Goal: Task Accomplishment & Management: Complete application form

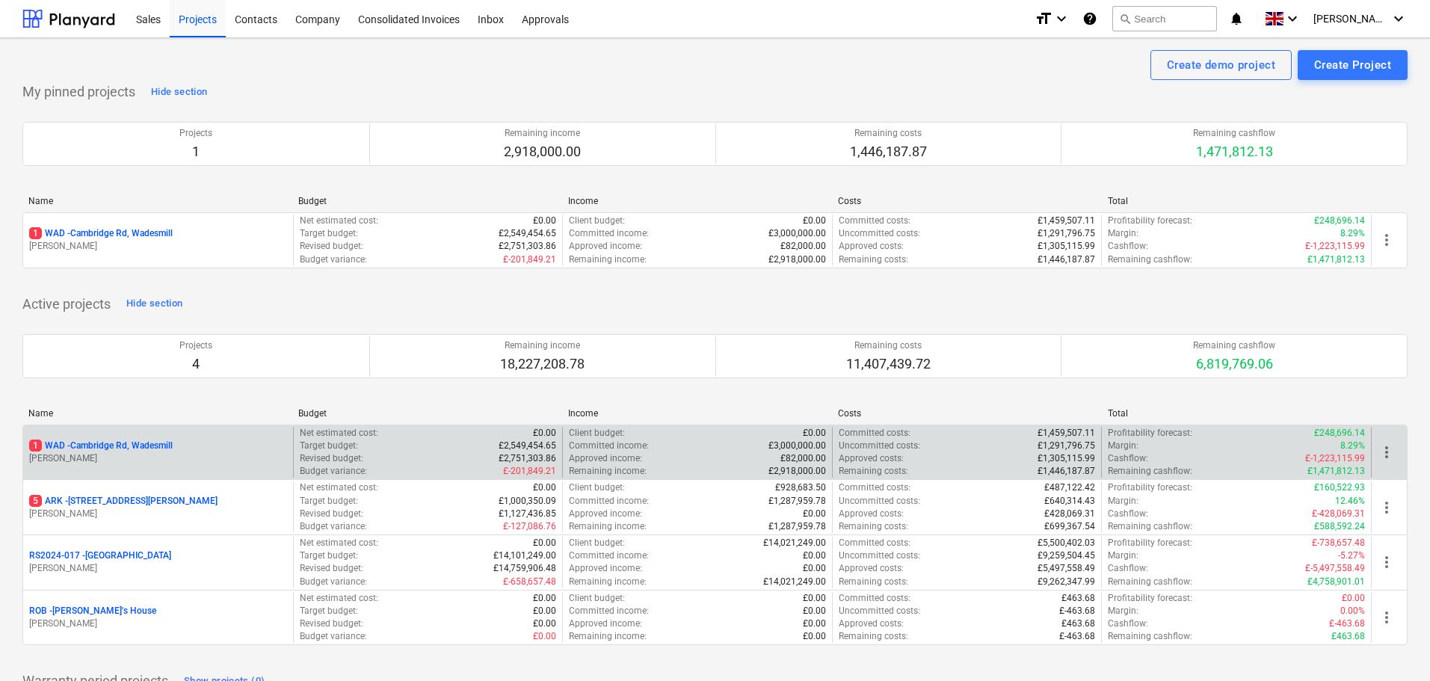
click at [131, 445] on p "1 WAD - Cambridge Rd, Wadesmill" at bounding box center [101, 445] width 144 height 13
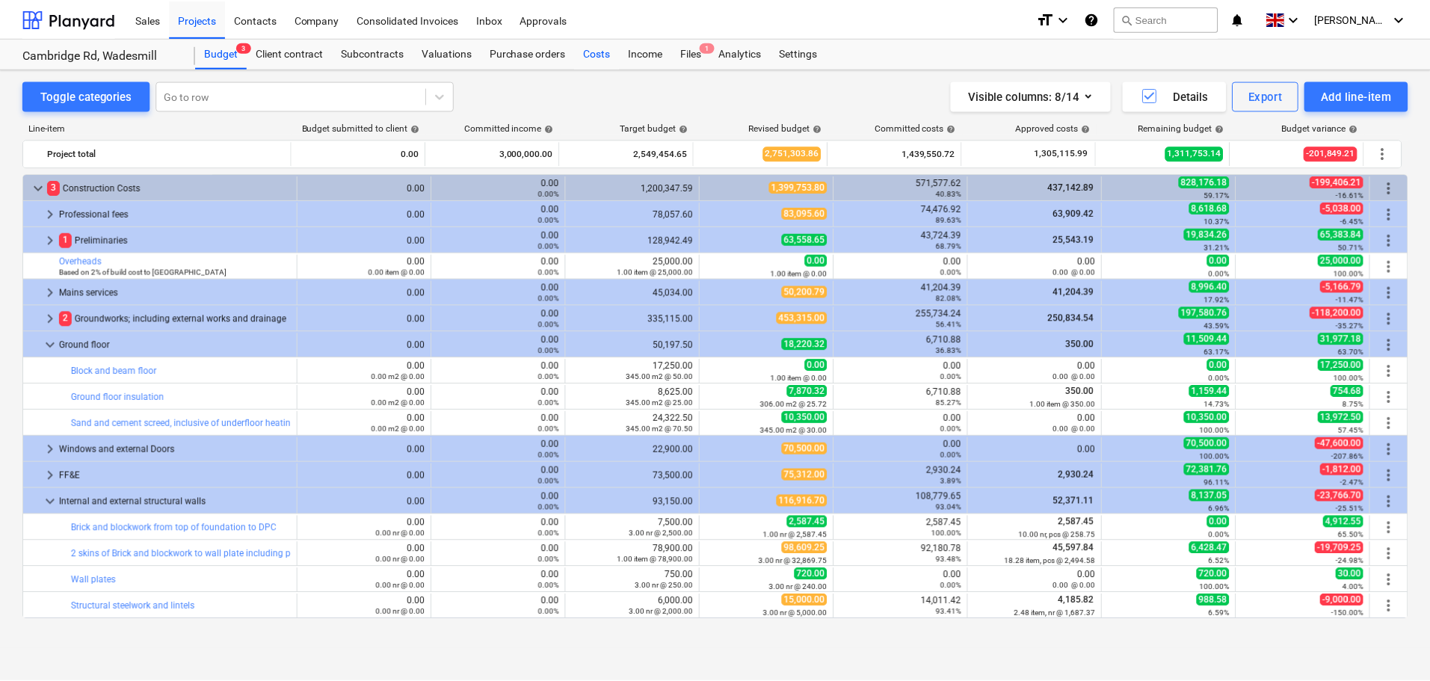
scroll to position [149, 0]
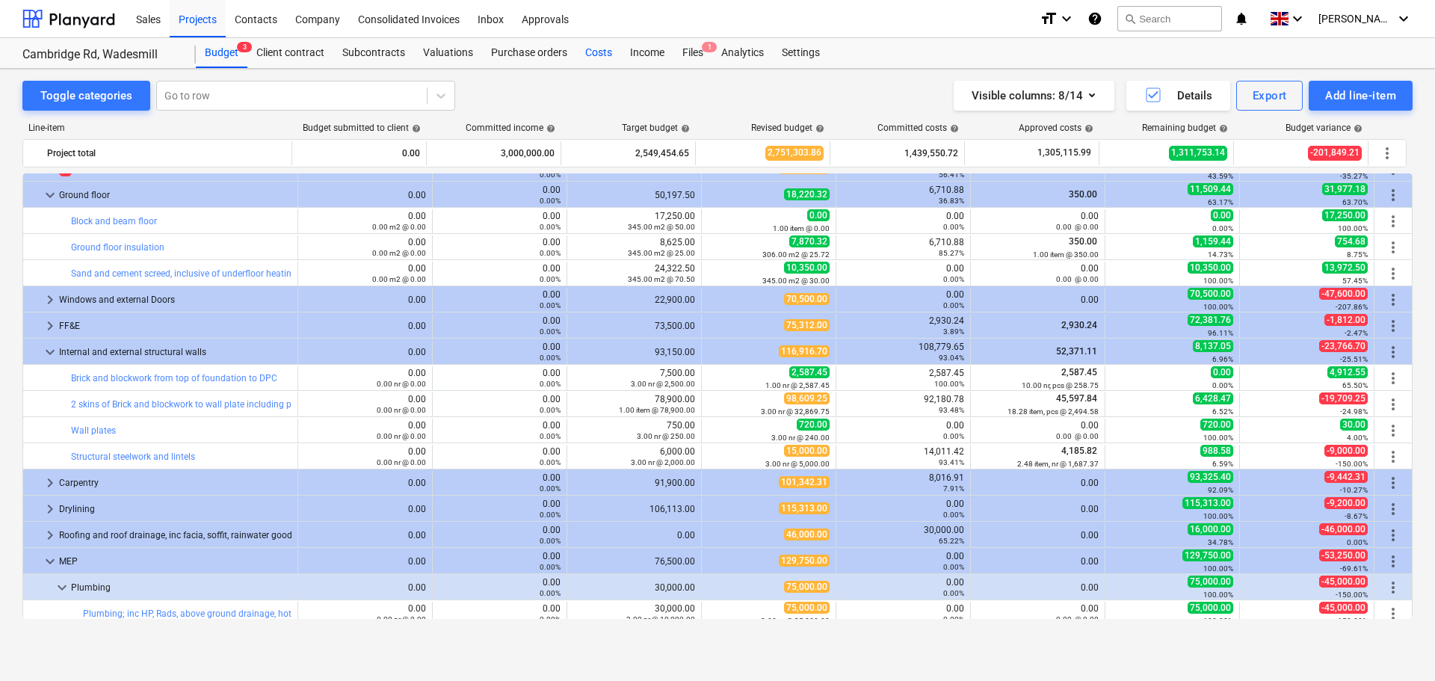
click at [605, 51] on div "Costs" at bounding box center [598, 53] width 45 height 30
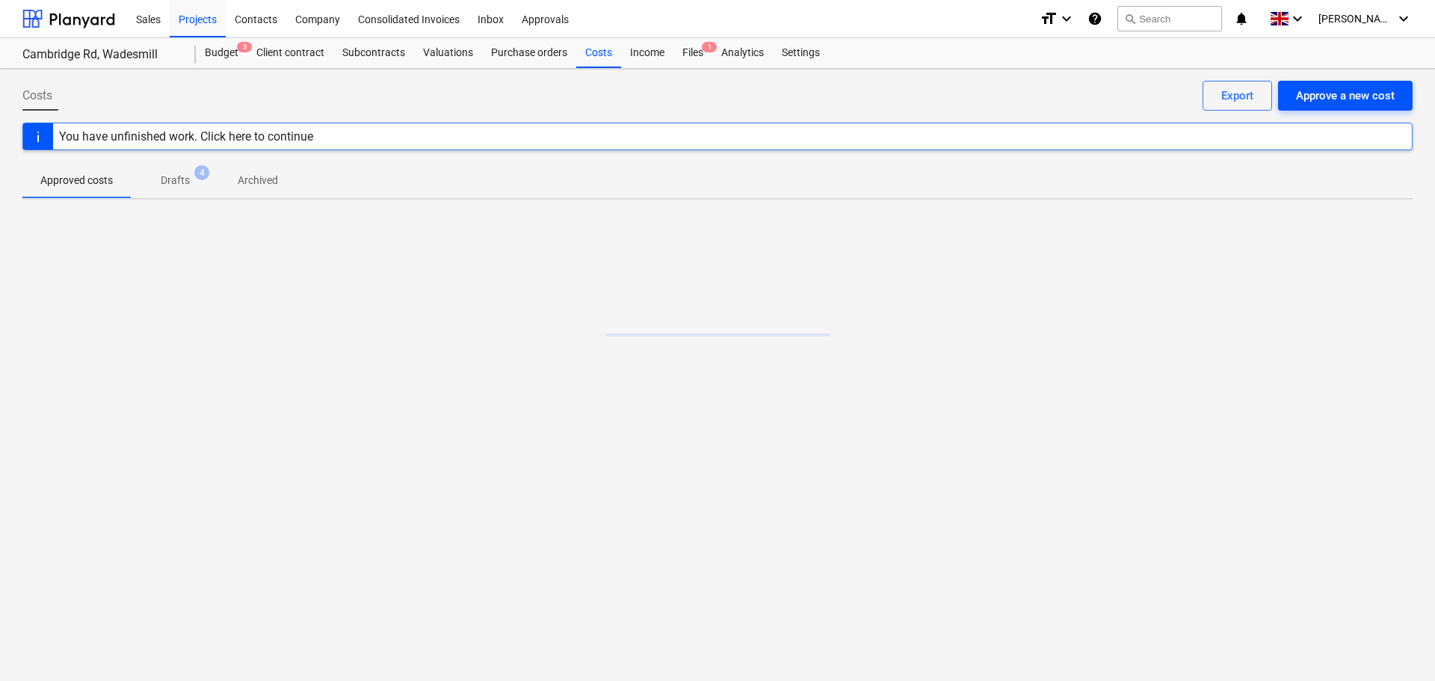
click at [1321, 95] on div "Approve a new cost" at bounding box center [1345, 95] width 99 height 19
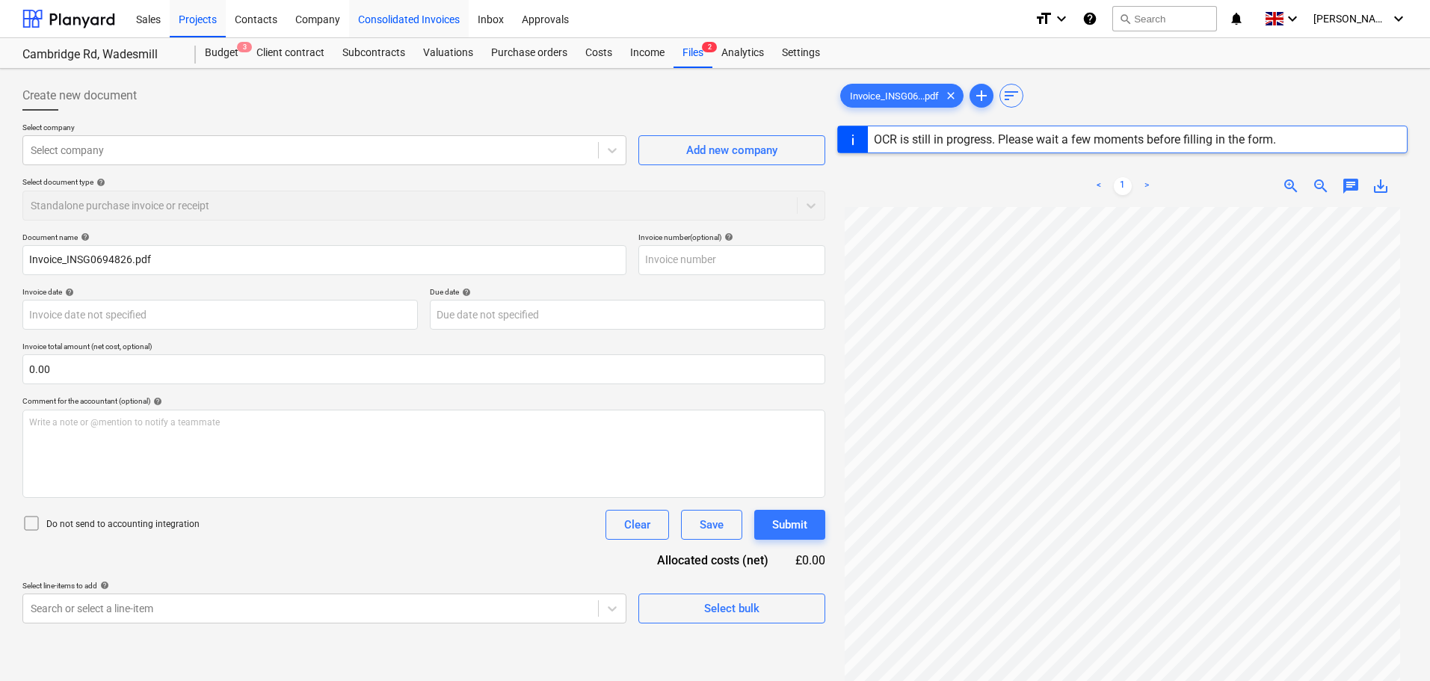
type input "08356072"
type input "19 Aug 2025"
type input "30 Sep 2025"
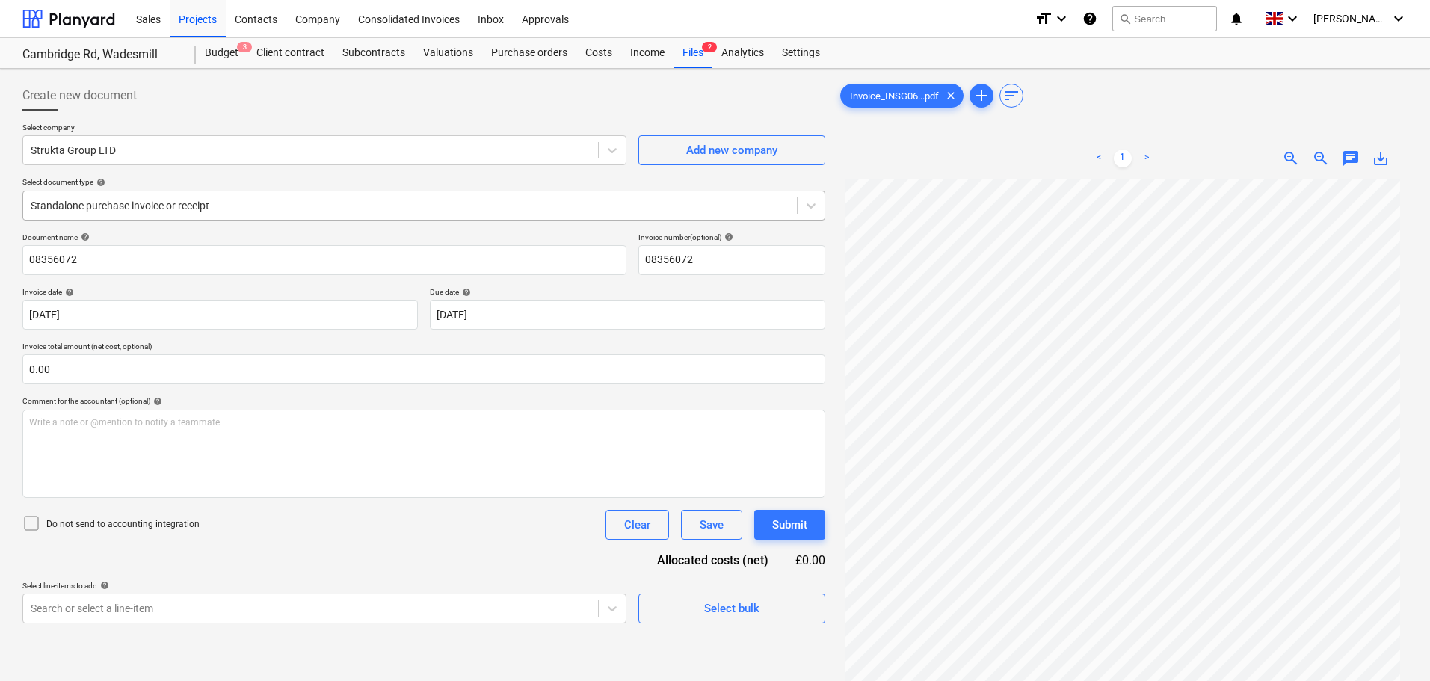
click at [149, 209] on div at bounding box center [410, 205] width 759 height 15
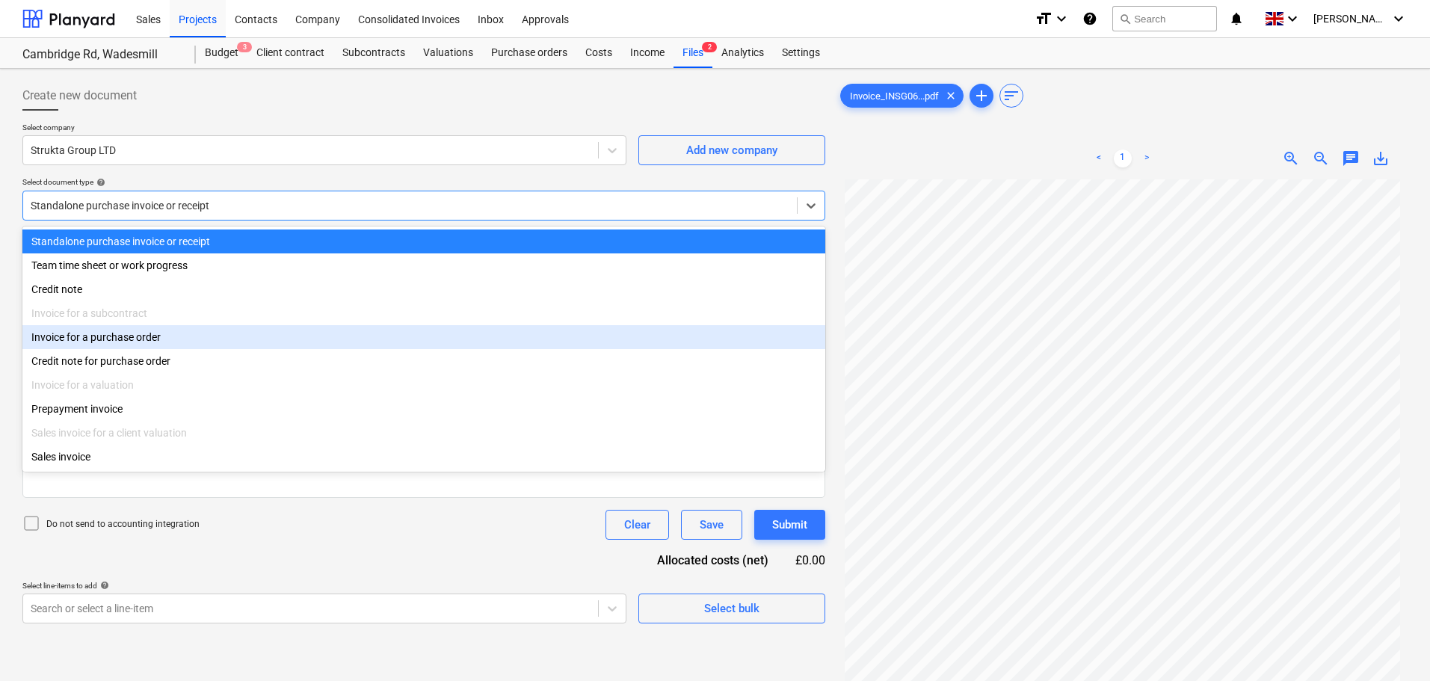
click at [120, 343] on div "Invoice for a purchase order" at bounding box center [423, 337] width 803 height 24
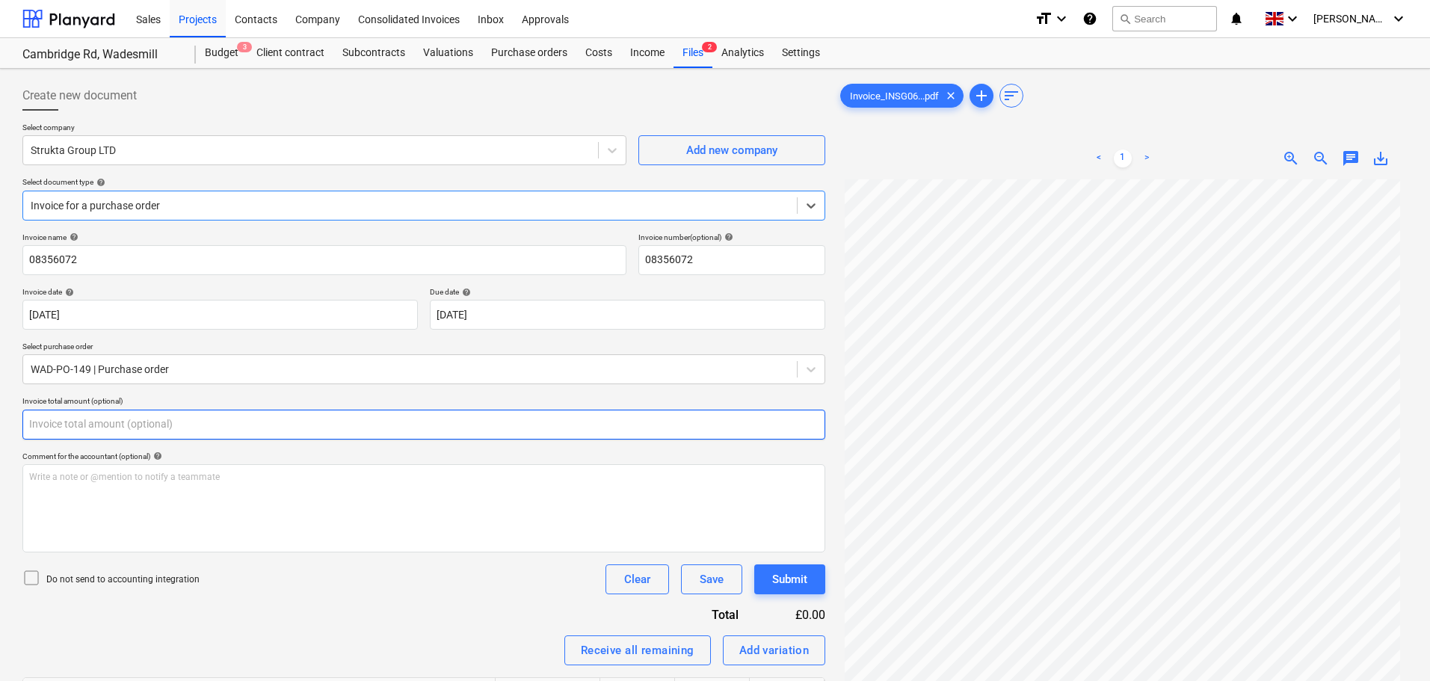
click at [99, 421] on input "text" at bounding box center [423, 425] width 803 height 30
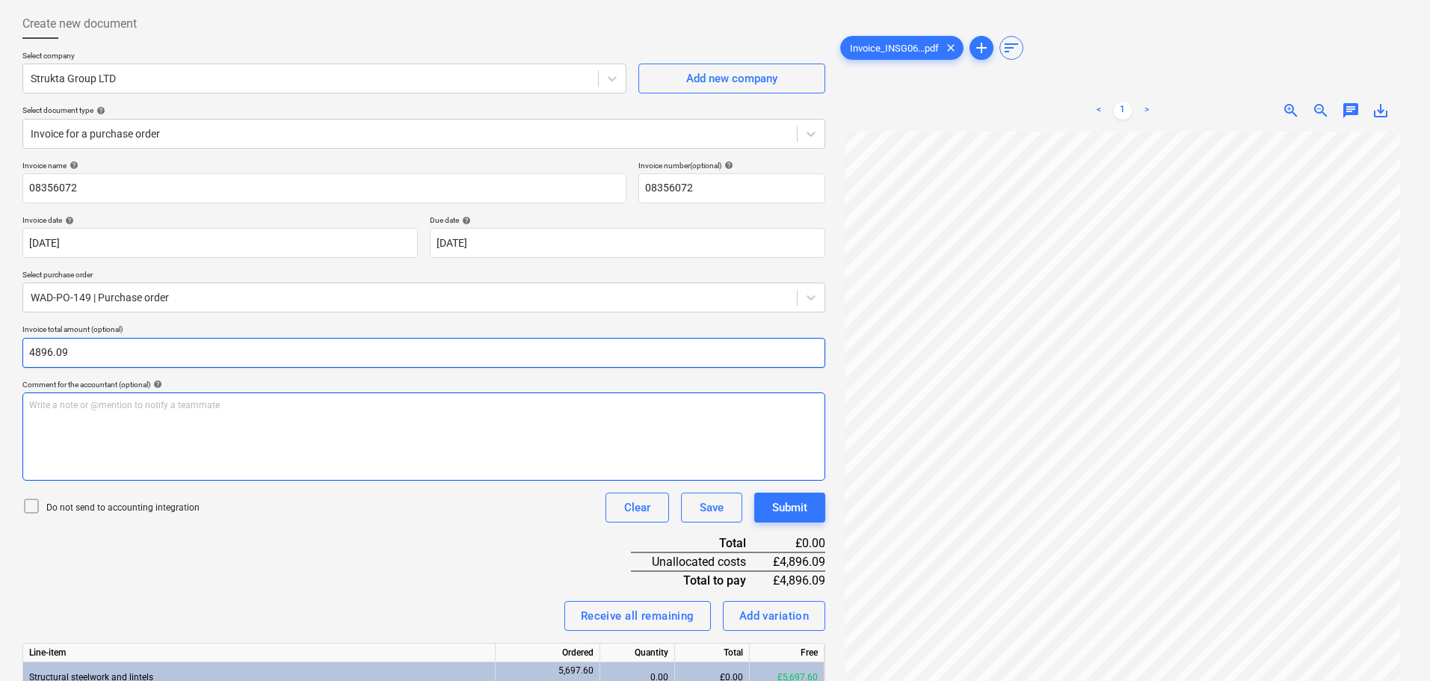
scroll to position [173, 0]
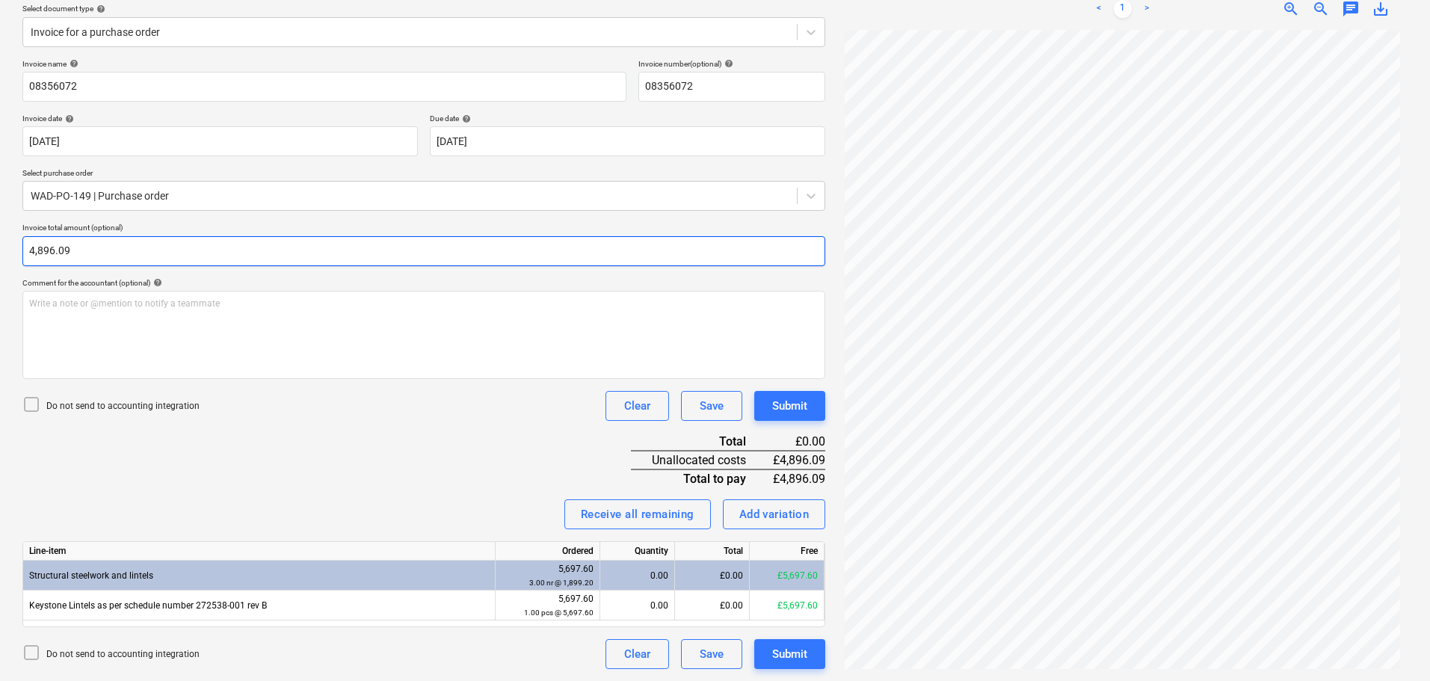
type input "4896.09"
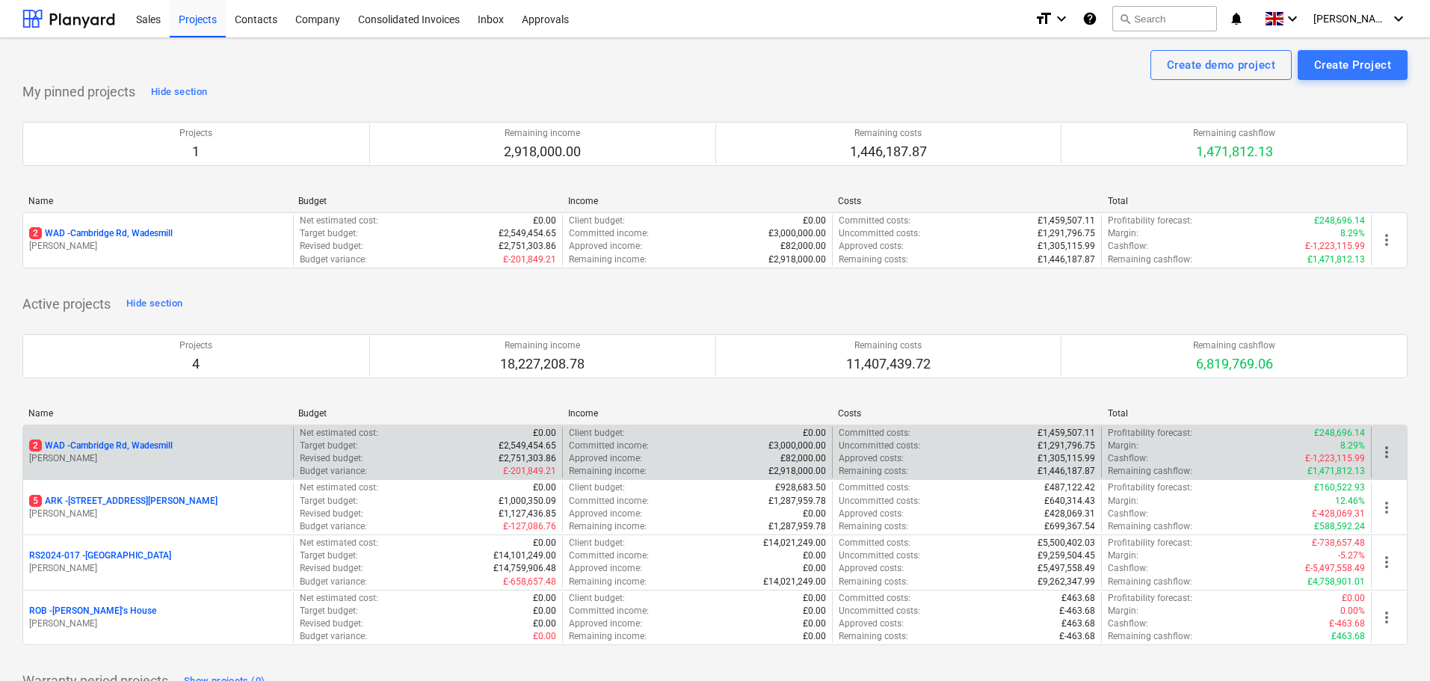
click at [137, 443] on p "2 WAD - Cambridge Rd, Wadesmill" at bounding box center [101, 445] width 144 height 13
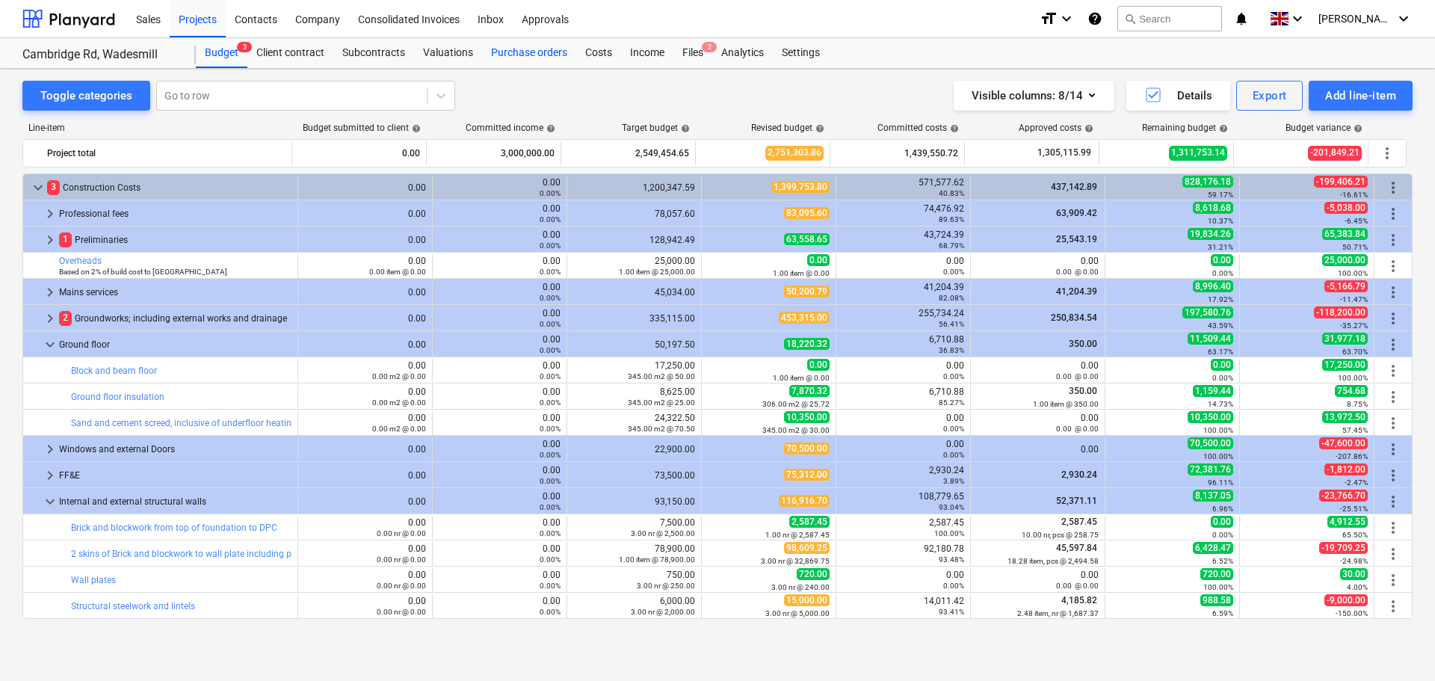
click at [555, 57] on div "Purchase orders" at bounding box center [529, 53] width 94 height 30
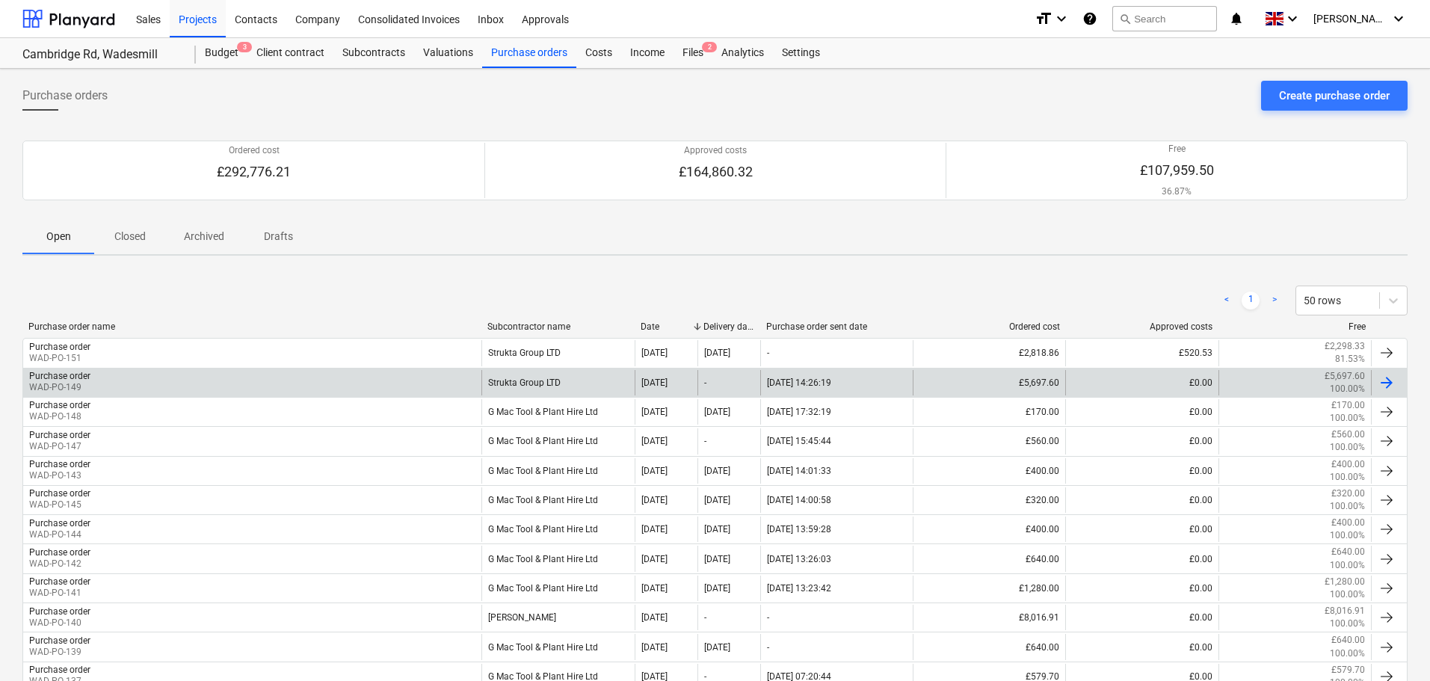
click at [543, 381] on div "Strukta Group LTD" at bounding box center [557, 382] width 152 height 25
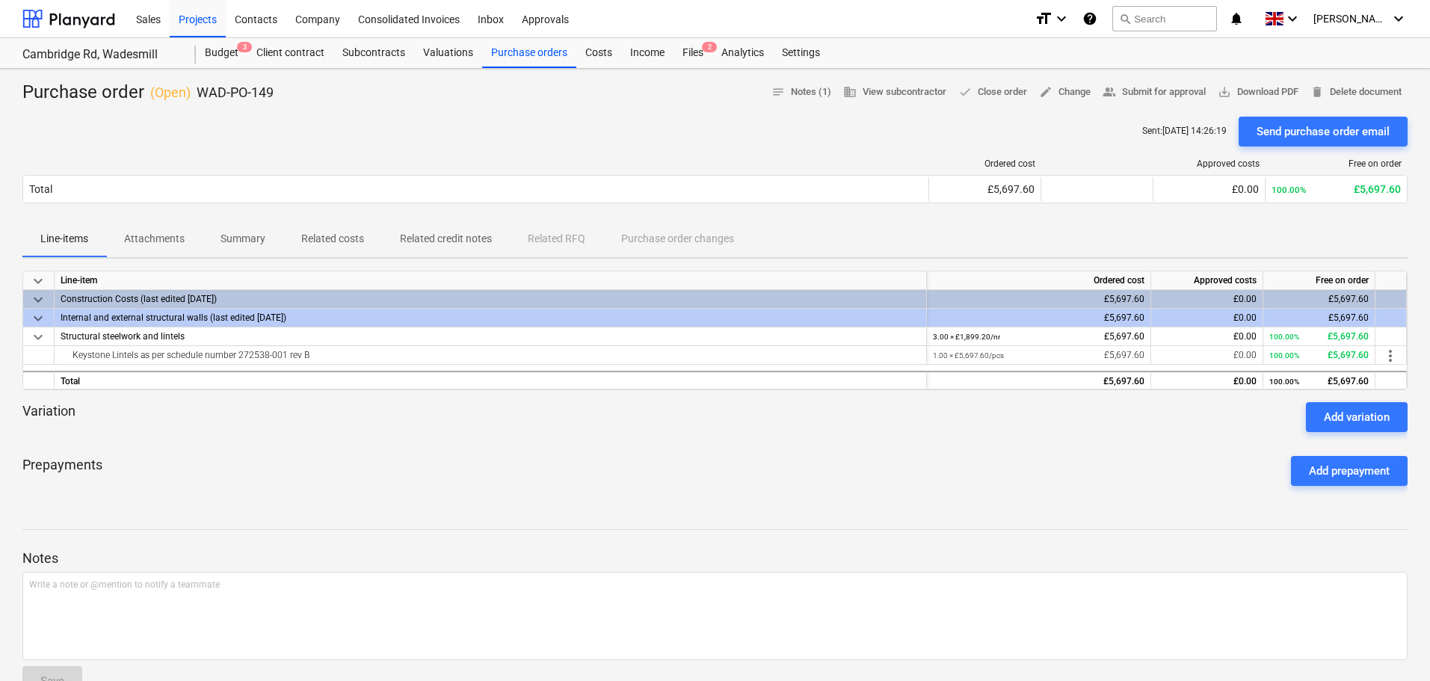
click at [159, 242] on p "Attachments" at bounding box center [154, 239] width 61 height 16
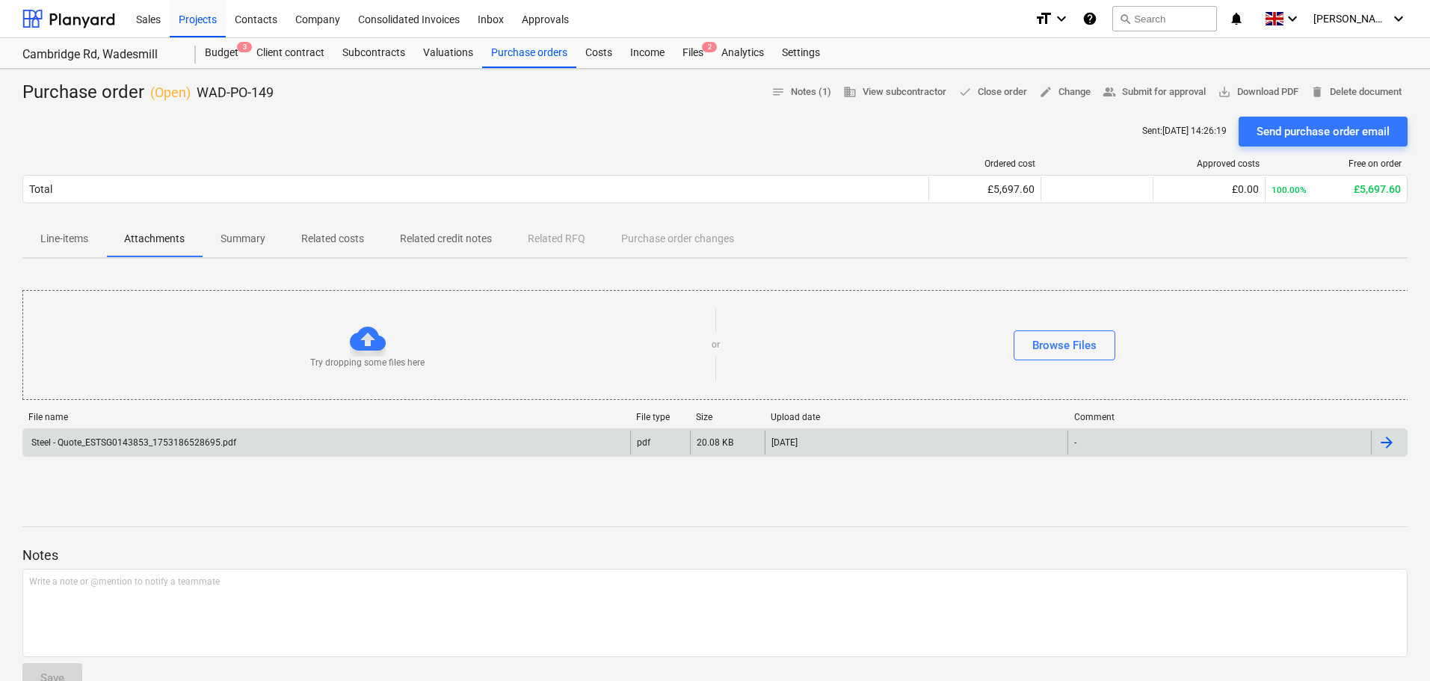
click at [233, 442] on div "Steel - Quote_ESTSG0143853_1753186528695.pdf" at bounding box center [132, 442] width 207 height 10
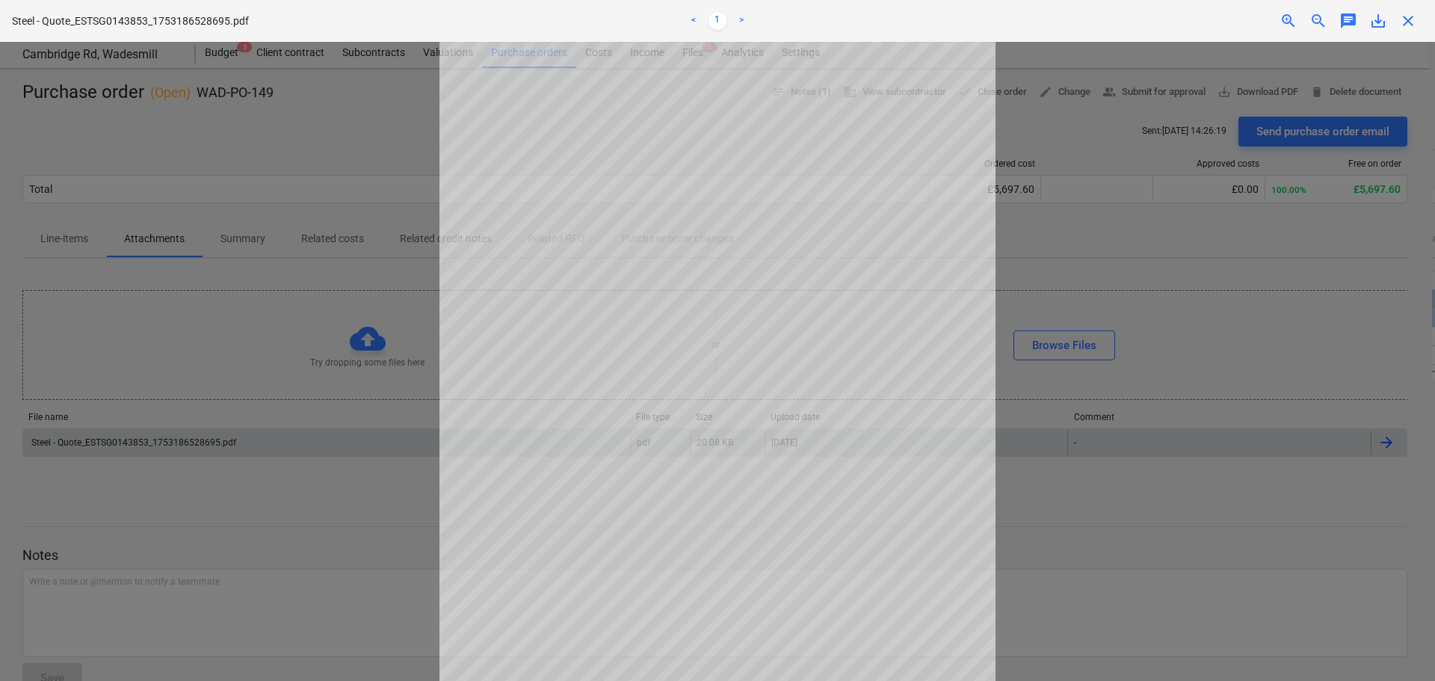
click at [741, 18] on link ">" at bounding box center [741, 21] width 18 height 18
click at [738, 23] on link ">" at bounding box center [741, 21] width 18 height 18
click at [1411, 20] on span "close" at bounding box center [1408, 21] width 18 height 18
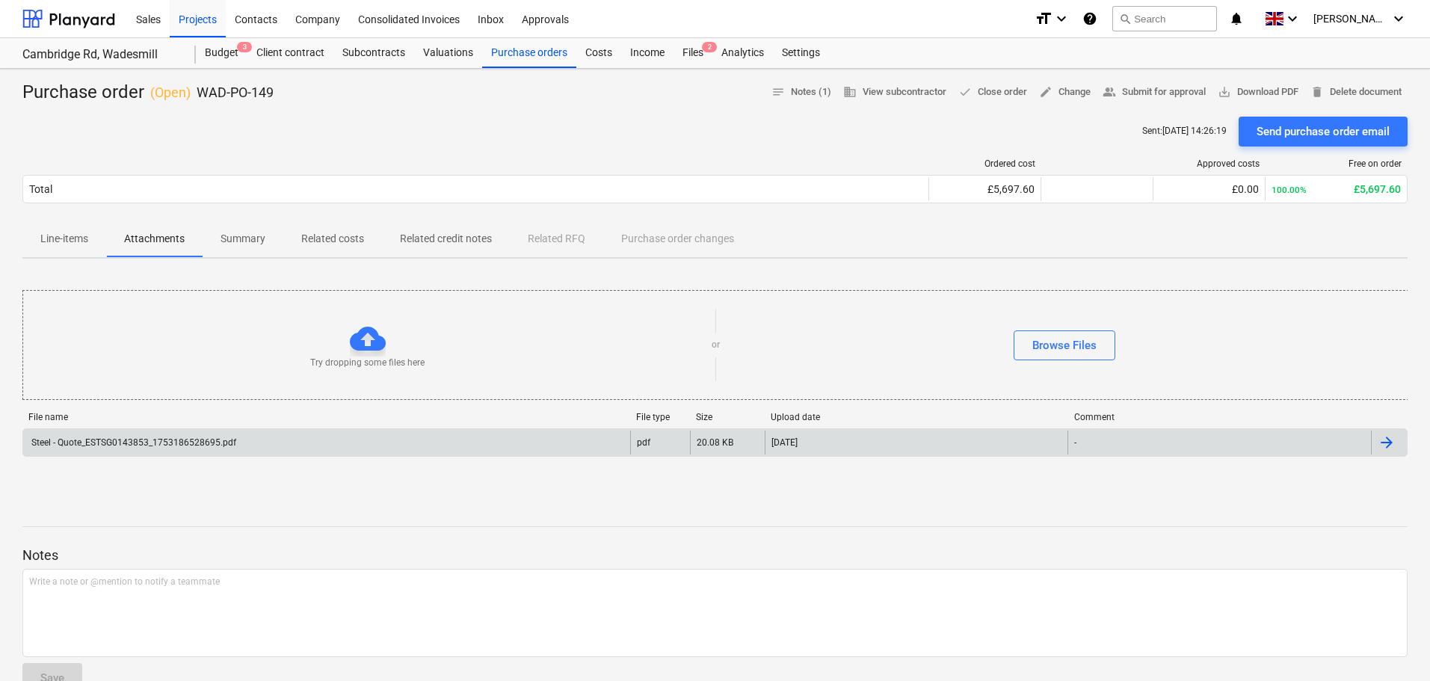
click at [293, 447] on div "Steel - Quote_ESTSG0143853_1753186528695.pdf" at bounding box center [326, 443] width 607 height 24
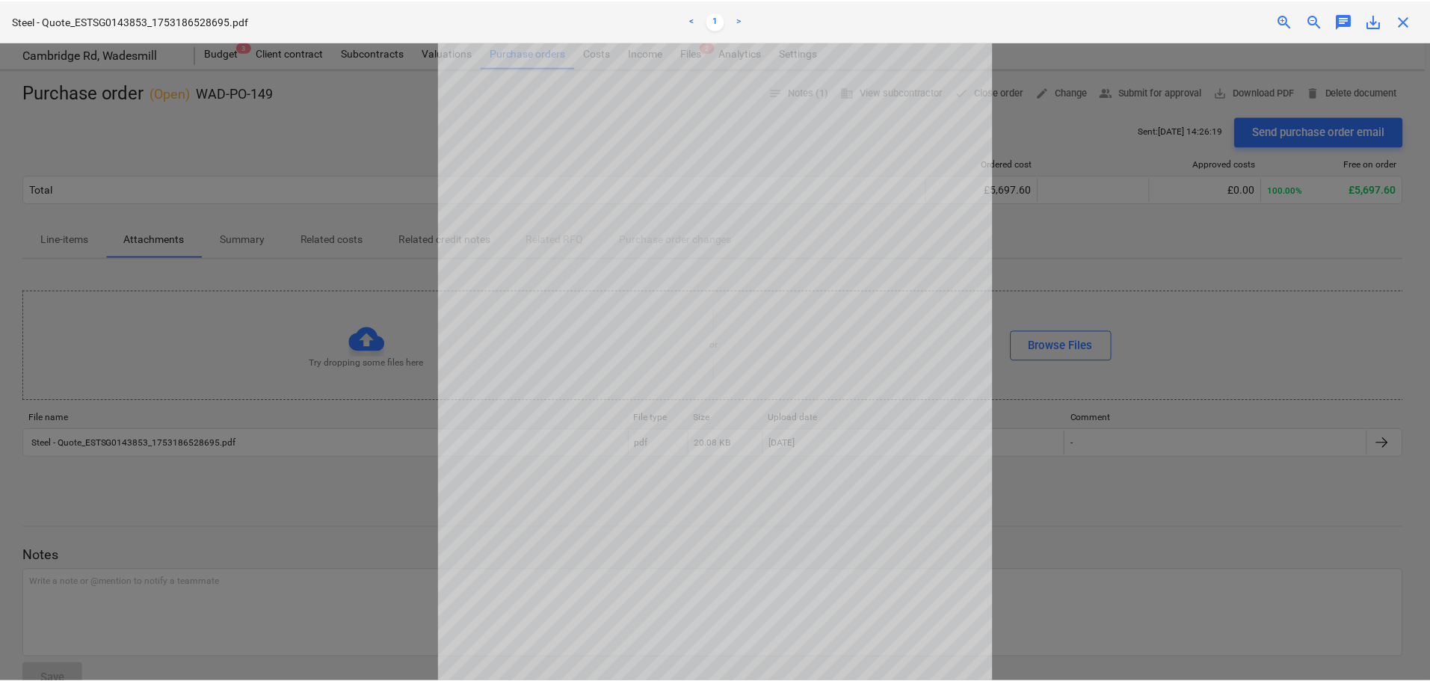
scroll to position [149, 0]
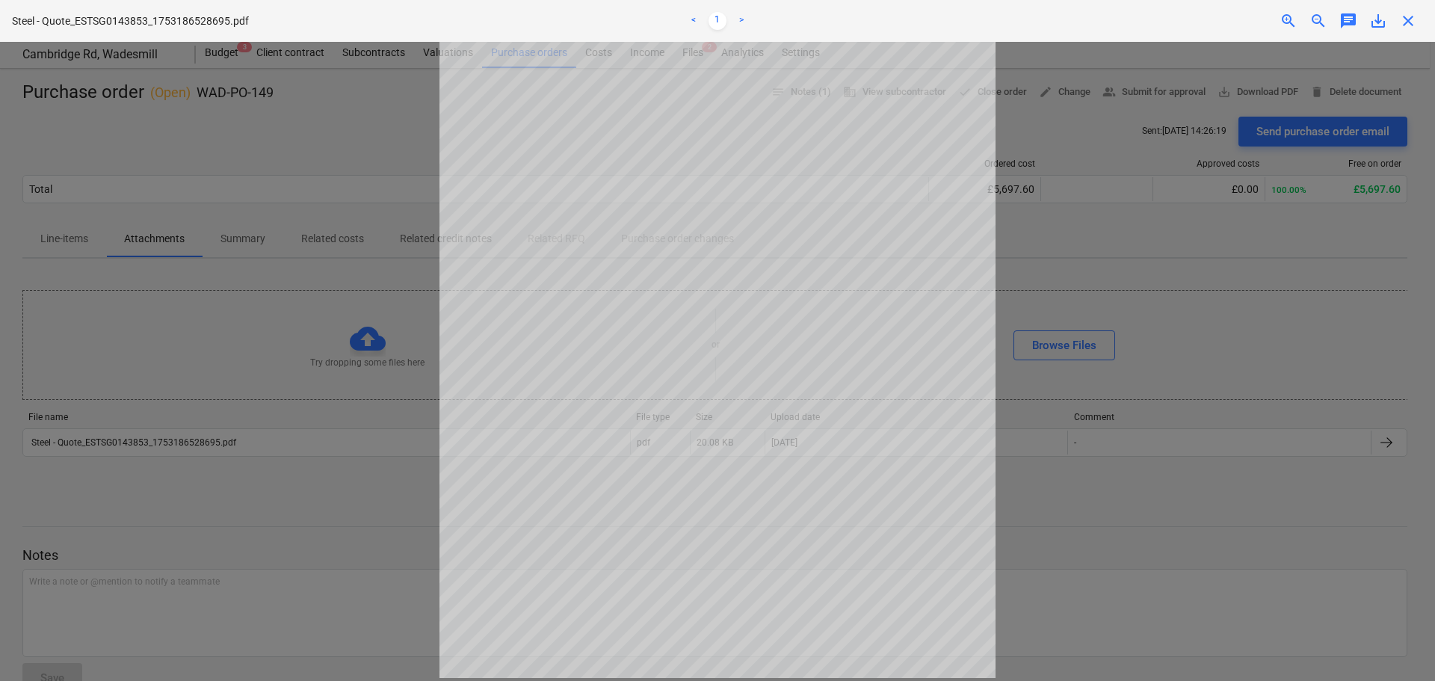
click at [745, 17] on link ">" at bounding box center [741, 21] width 18 height 18
click at [745, 18] on link ">" at bounding box center [741, 21] width 18 height 18
click at [1405, 19] on span "close" at bounding box center [1408, 21] width 18 height 18
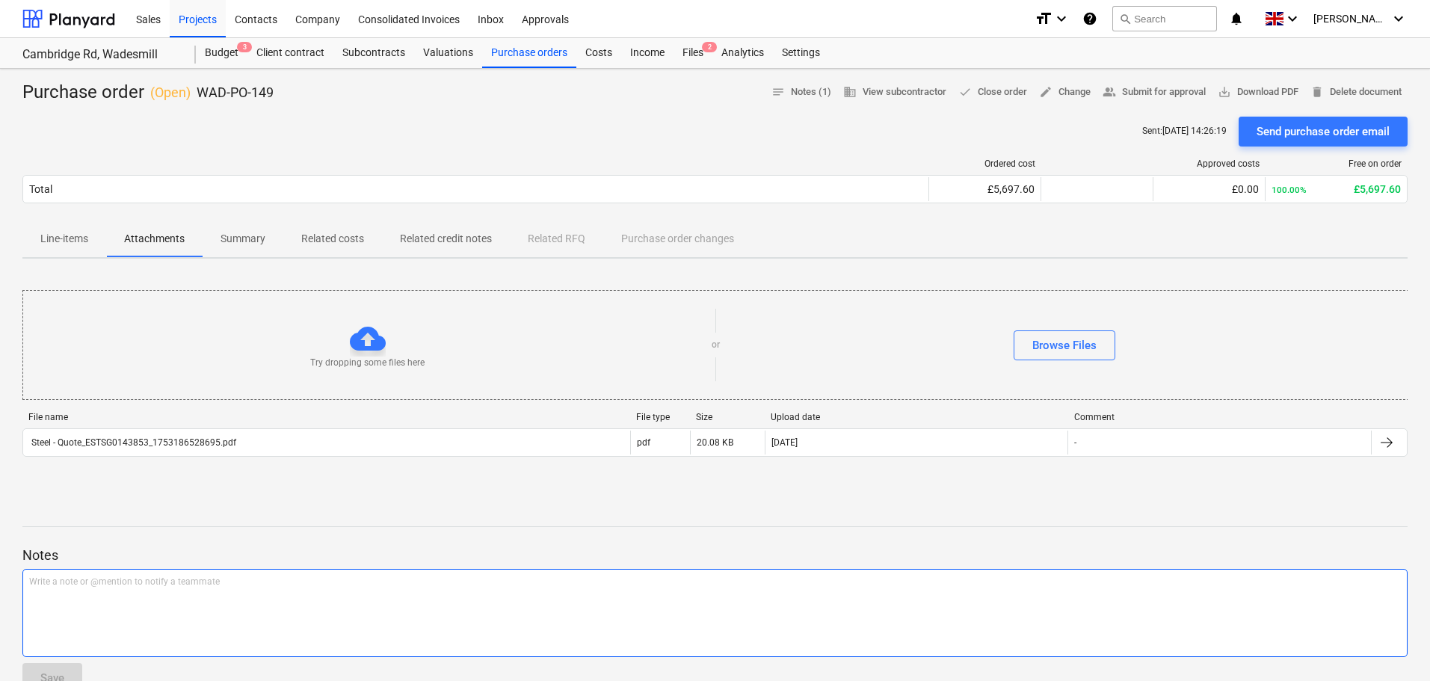
click at [109, 599] on div "Write a note or @mention to notify a teammate [PERSON_NAME]" at bounding box center [714, 613] width 1385 height 88
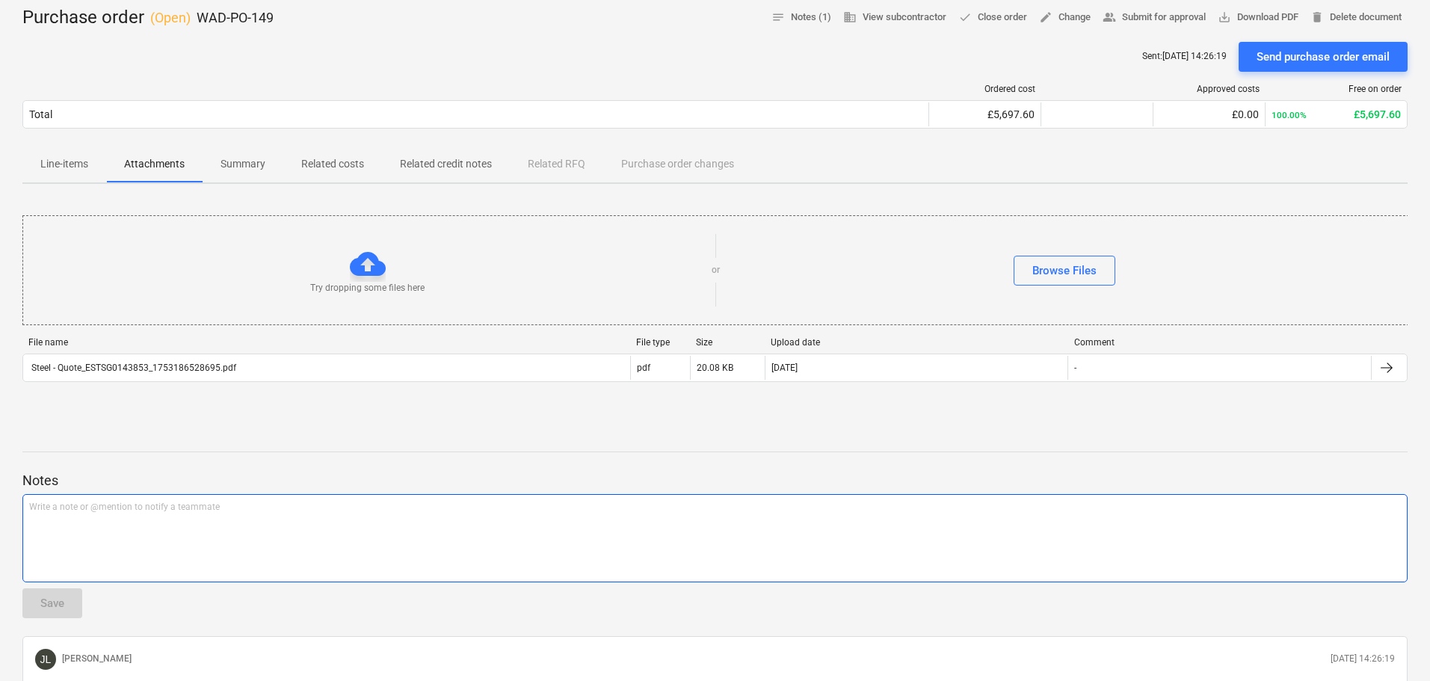
scroll to position [200, 0]
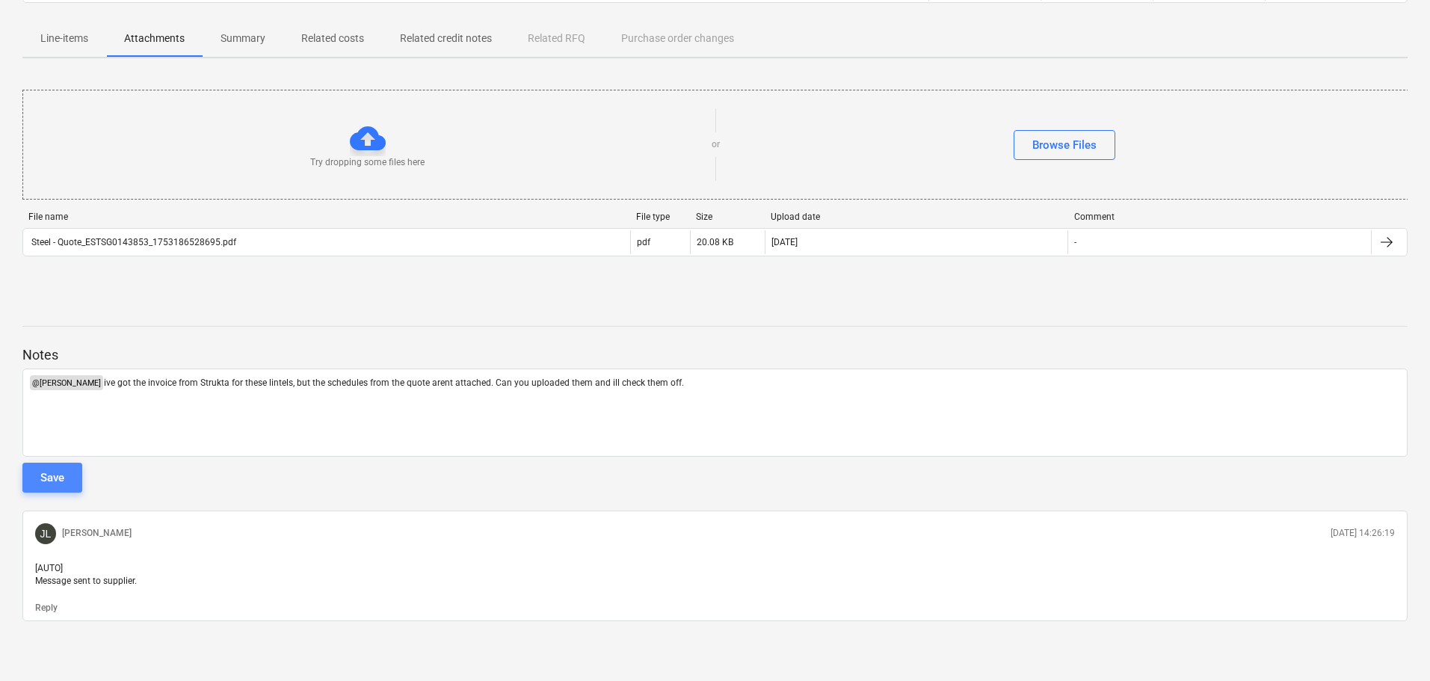
click at [57, 477] on div "Save" at bounding box center [52, 477] width 24 height 19
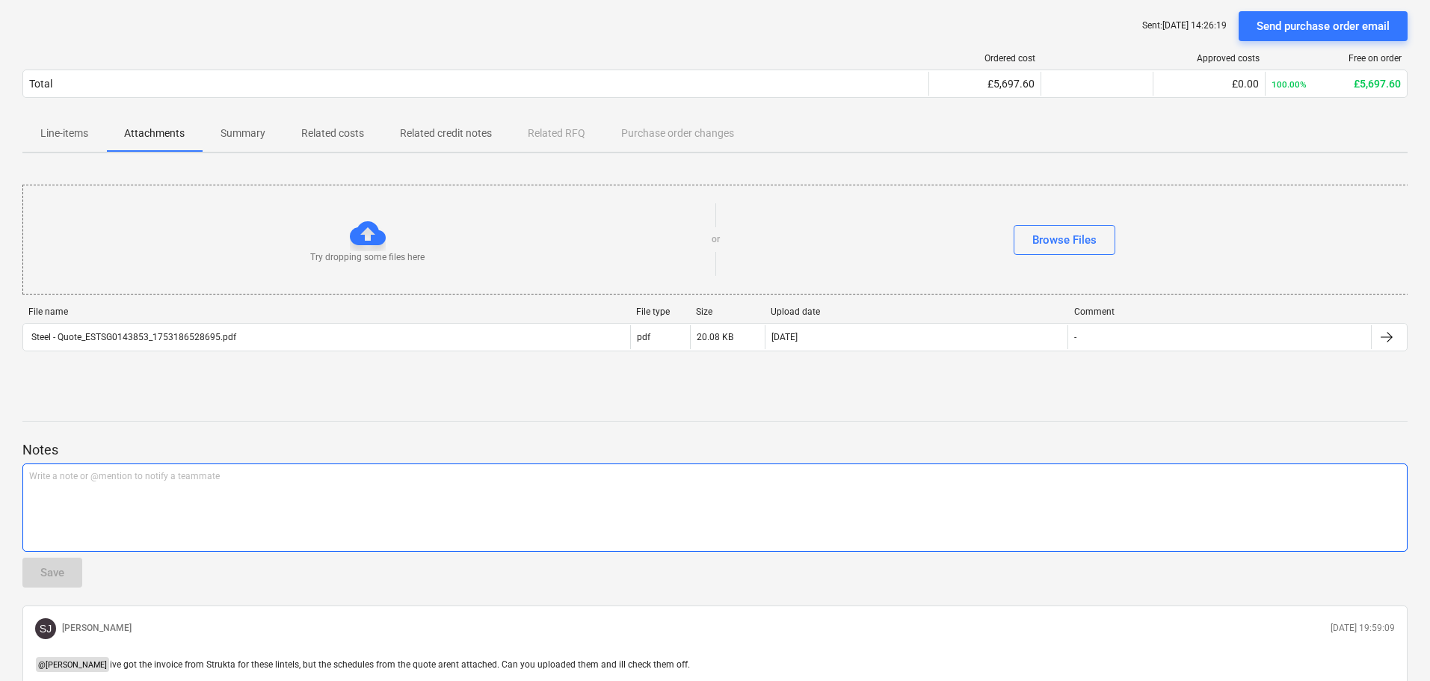
scroll to position [0, 0]
